Goal: Find specific page/section: Find specific page/section

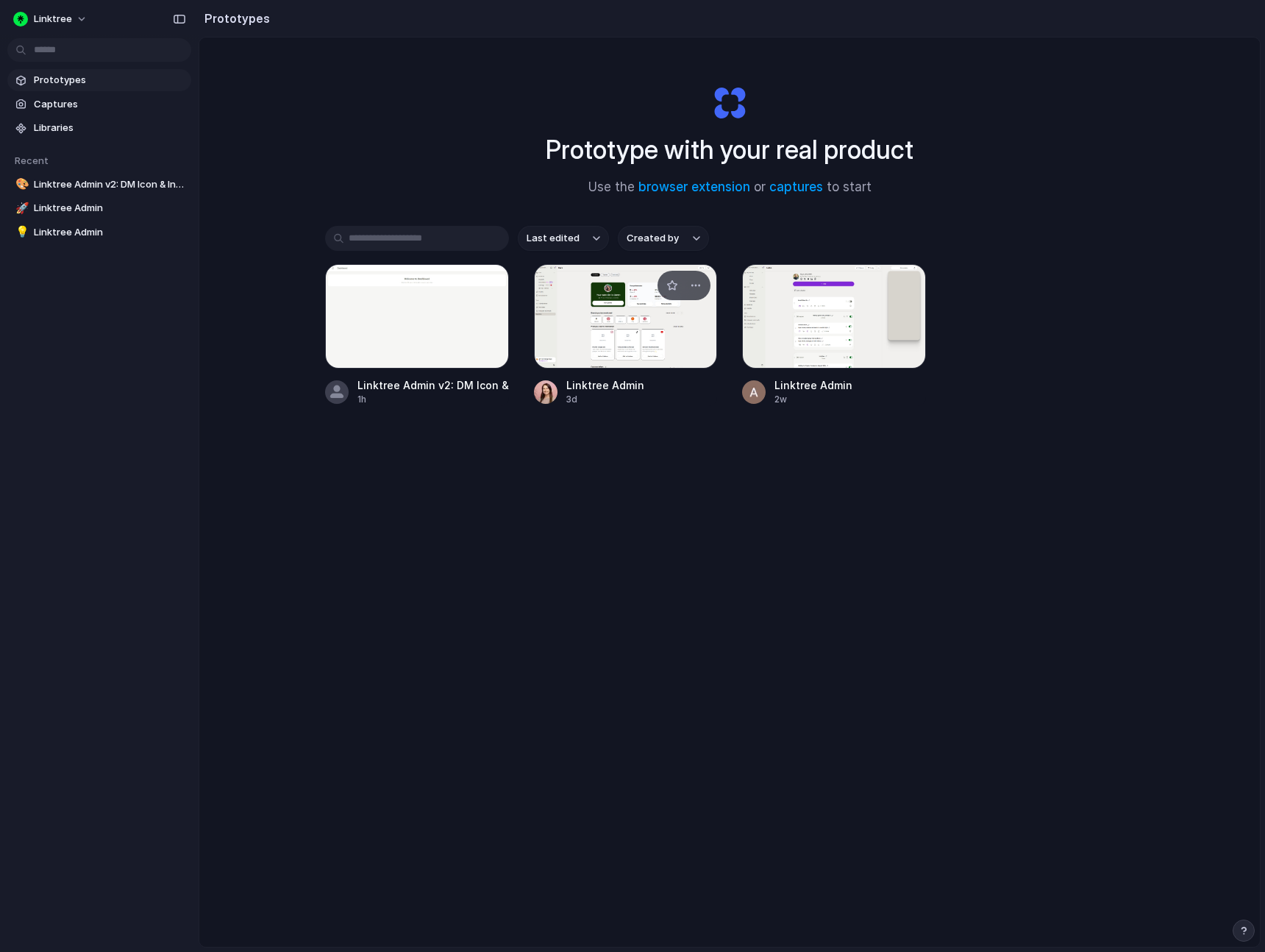
click at [612, 327] on div at bounding box center [626, 316] width 184 height 105
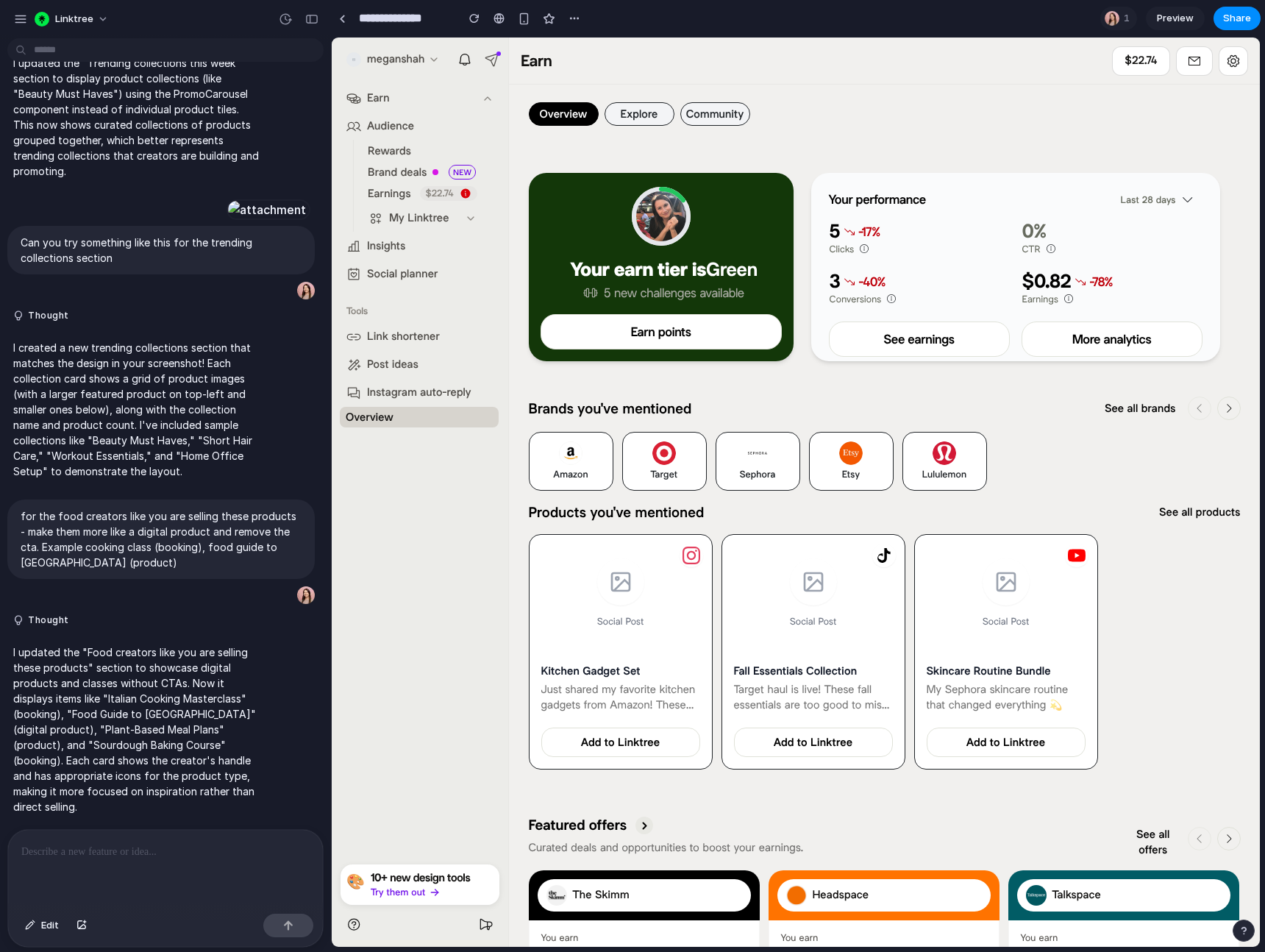
click at [493, 637] on div "meganshah Earn Audience Rewards Brand deals Earnings $22.74 My Linktree Insight…" at bounding box center [420, 446] width 176 height 818
click at [493, 651] on div "meganshah Earn Audience Rewards Brand deals Earnings $22.74 My Linktree Insight…" at bounding box center [420, 446] width 176 height 818
